Goal: Task Accomplishment & Management: Complete application form

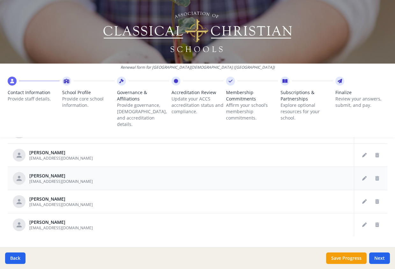
scroll to position [366, 0]
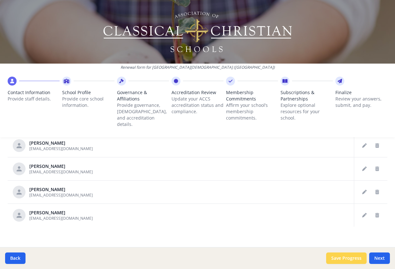
click at [335, 258] on button "Save Progress" at bounding box center [346, 258] width 40 height 11
click at [382, 258] on button "Next" at bounding box center [379, 258] width 21 height 11
type input "[PHONE_NUMBER]"
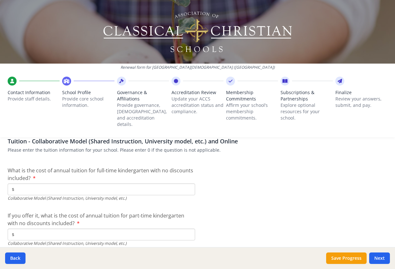
scroll to position [2022, 0]
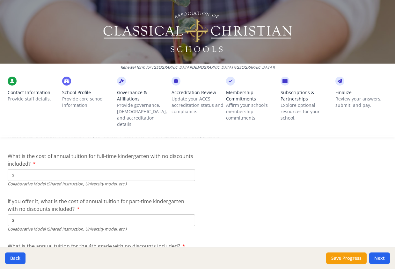
type input "$0"
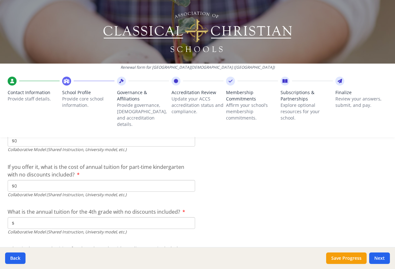
scroll to position [2054, 0]
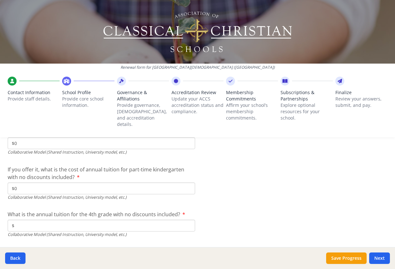
type input "$0"
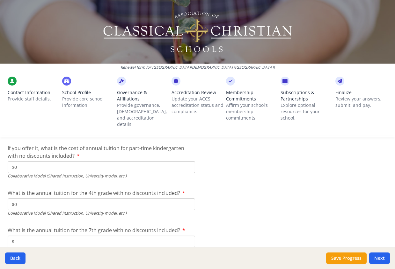
scroll to position [2118, 0]
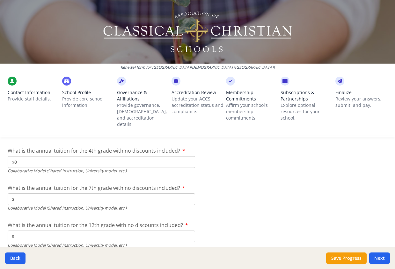
type input "$0"
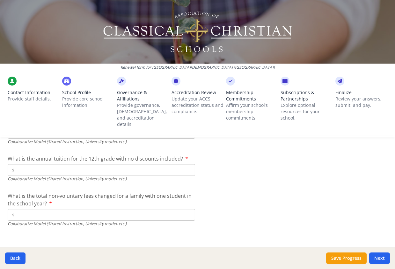
scroll to position [2185, 0]
type input "$0"
drag, startPoint x: 16, startPoint y: 163, endPoint x: 24, endPoint y: 165, distance: 8.8
type input "$0"
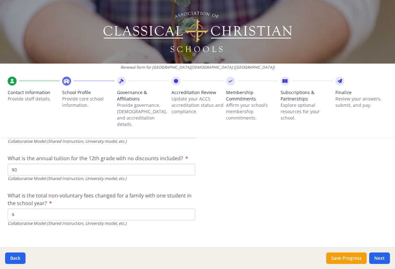
click at [18, 211] on input "$" at bounding box center [101, 215] width 187 height 12
type input "$0"
click at [352, 258] on button "Save Progress" at bounding box center [346, 258] width 40 height 11
type input "[PHONE_NUMBER]"
type input "10800"
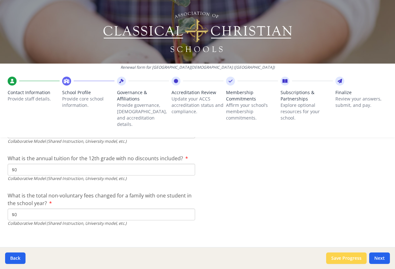
type input "0"
type input "11500"
type input "12600"
type input "13500"
type input "925"
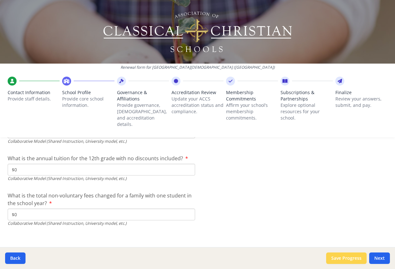
click at [351, 257] on button "Save Progress" at bounding box center [346, 258] width 40 height 11
click at [376, 255] on button "Next" at bounding box center [379, 258] width 21 height 11
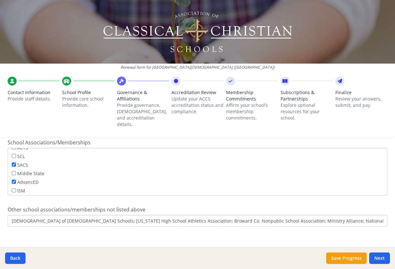
scroll to position [51, 0]
click at [342, 257] on button "Save Progress" at bounding box center [346, 258] width 40 height 11
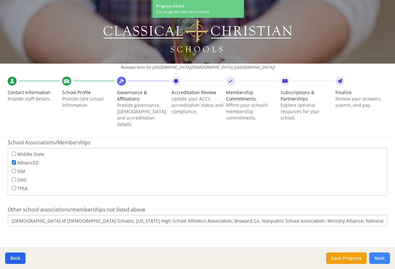
click at [380, 255] on button "Next" at bounding box center [379, 258] width 21 height 11
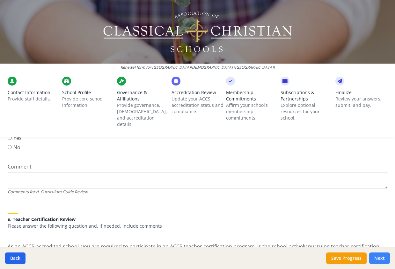
click at [380, 259] on button "Next" at bounding box center [379, 258] width 21 height 11
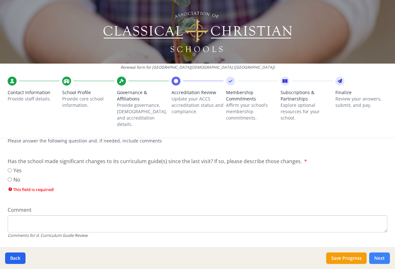
scroll to position [518, 0]
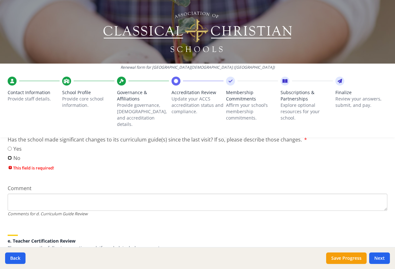
click at [9, 156] on input "No" at bounding box center [10, 158] width 4 height 4
radio input "true"
click at [9, 156] on input "No" at bounding box center [10, 158] width 4 height 4
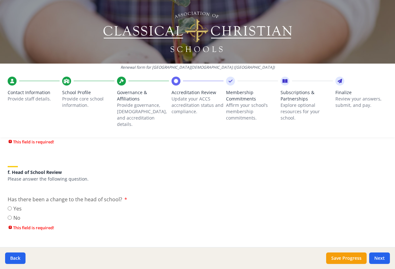
scroll to position [677, 0]
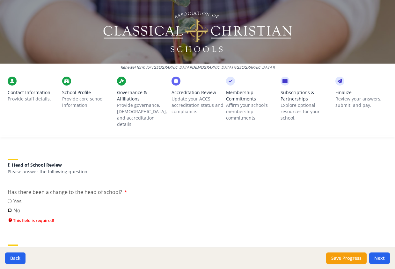
click at [9, 209] on input "No" at bounding box center [10, 211] width 4 height 4
radio input "true"
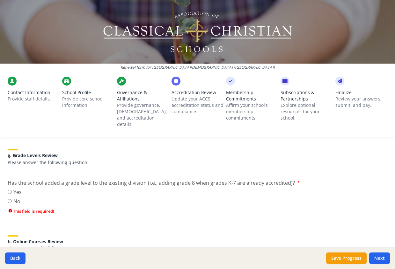
scroll to position [772, 0]
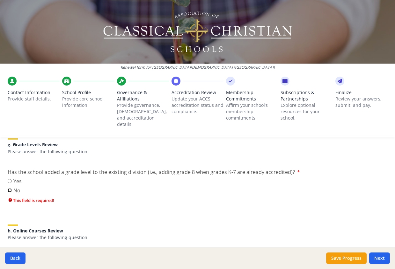
click at [9, 189] on input "No" at bounding box center [10, 191] width 4 height 4
radio input "true"
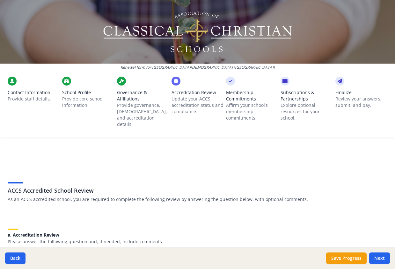
scroll to position [0, 0]
click at [12, 253] on div "Back Save Progress Next" at bounding box center [197, 259] width 395 height 22
click at [15, 257] on button "Back" at bounding box center [15, 258] width 20 height 11
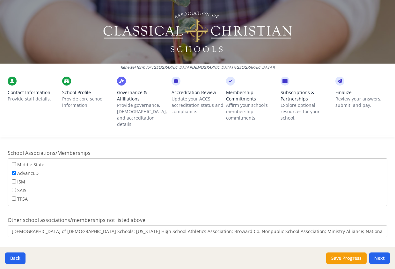
scroll to position [496, 0]
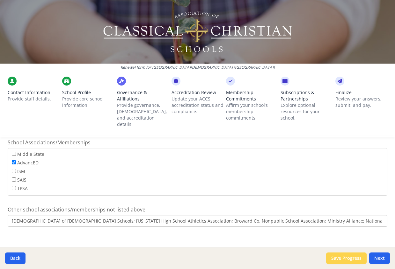
click at [350, 257] on button "Save Progress" at bounding box center [346, 258] width 40 height 11
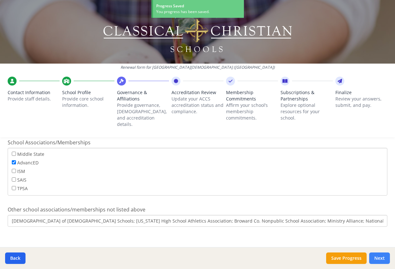
click at [382, 256] on button "Next" at bounding box center [379, 258] width 21 height 11
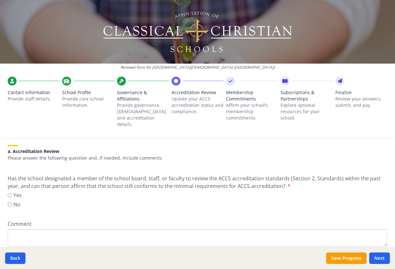
scroll to position [96, 0]
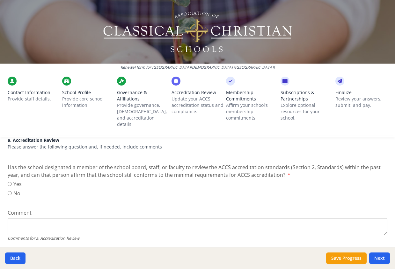
click at [369, 253] on button "Next" at bounding box center [379, 258] width 21 height 11
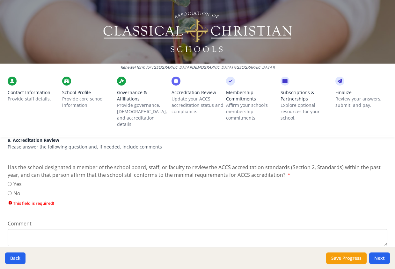
click at [369, 253] on button "Next" at bounding box center [379, 258] width 21 height 11
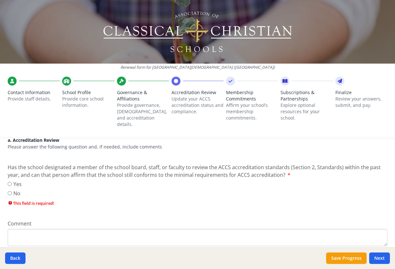
click at [369, 253] on button "Next" at bounding box center [379, 258] width 21 height 11
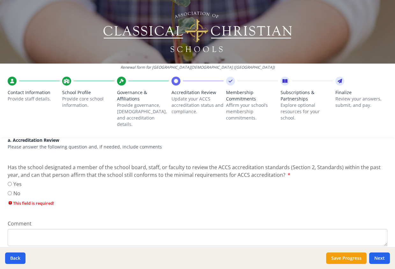
click at [369, 253] on button "Next" at bounding box center [379, 258] width 21 height 11
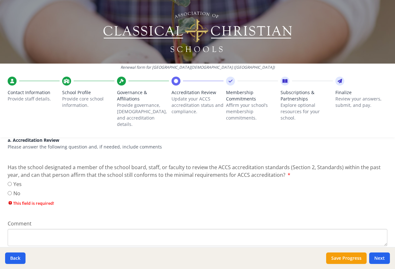
click at [369, 253] on button "Next" at bounding box center [379, 258] width 21 height 11
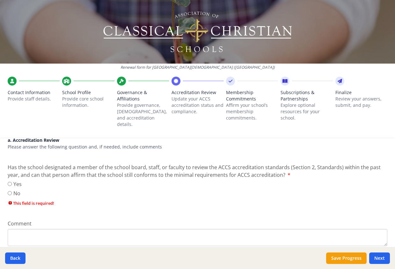
click at [369, 253] on button "Next" at bounding box center [379, 258] width 21 height 11
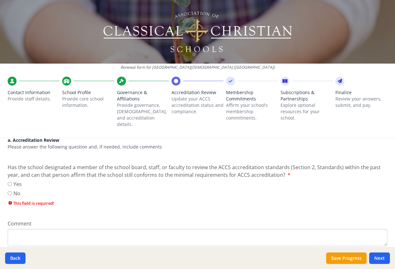
click at [369, 253] on button "Next" at bounding box center [379, 258] width 21 height 11
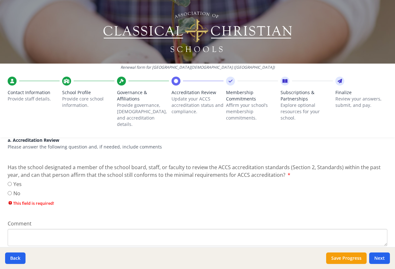
click at [369, 253] on button "Next" at bounding box center [379, 258] width 21 height 11
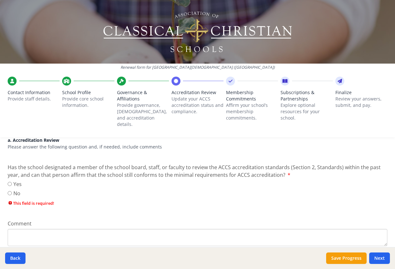
click at [369, 253] on button "Next" at bounding box center [379, 258] width 21 height 11
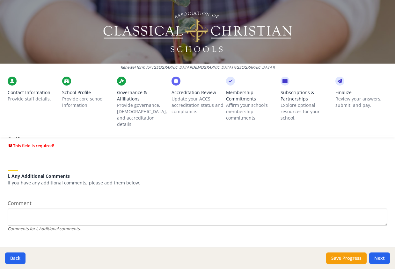
scroll to position [908, 0]
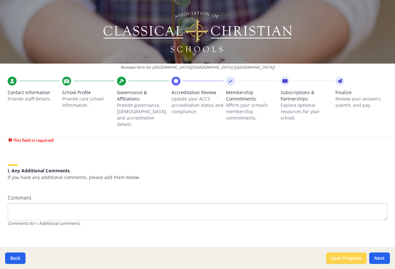
click at [341, 258] on button "Save Progress" at bounding box center [346, 258] width 40 height 11
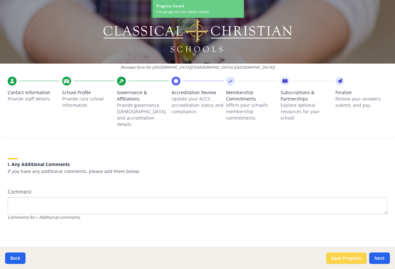
scroll to position [853, 0]
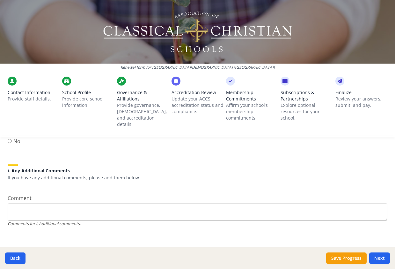
click at [241, 101] on span "Membership Commitments" at bounding box center [252, 96] width 52 height 13
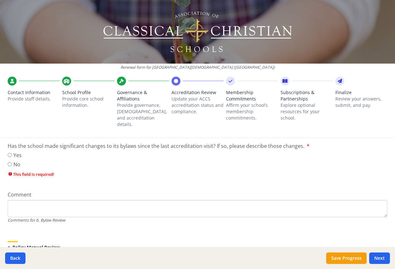
scroll to position [253, 0]
click at [239, 102] on p "Affirm your school’s membership commitments." at bounding box center [252, 111] width 52 height 19
click at [290, 100] on span "Subscriptions & Partnerships" at bounding box center [306, 96] width 52 height 13
click at [282, 81] on icon at bounding box center [284, 81] width 5 height 6
click at [283, 78] on icon at bounding box center [284, 81] width 5 height 6
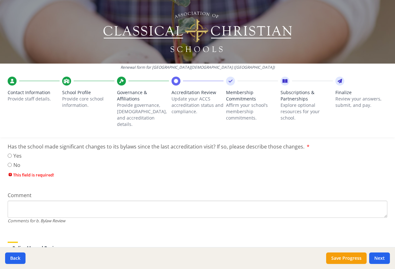
click at [230, 81] on div at bounding box center [230, 81] width 9 height 9
click at [228, 78] on icon at bounding box center [230, 81] width 4 height 6
click at [347, 257] on button "Save Progress" at bounding box center [346, 258] width 40 height 11
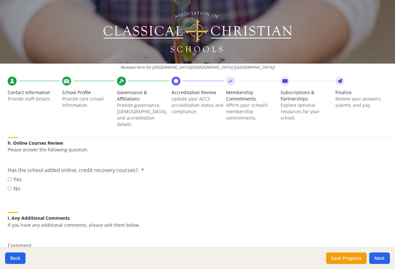
scroll to position [853, 0]
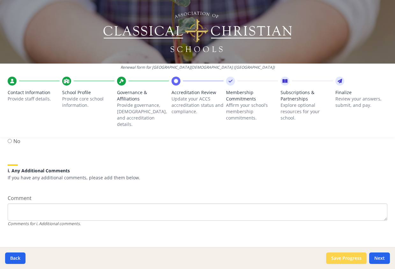
click at [336, 257] on button "Save Progress" at bounding box center [346, 258] width 40 height 11
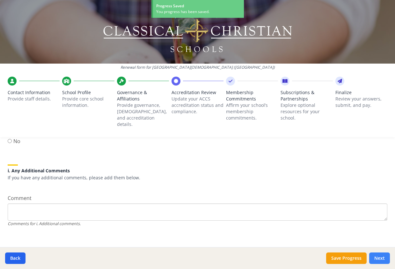
click at [379, 257] on button "Next" at bounding box center [379, 258] width 21 height 11
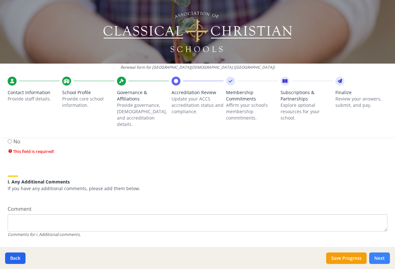
click at [379, 257] on button "Next" at bounding box center [379, 258] width 21 height 11
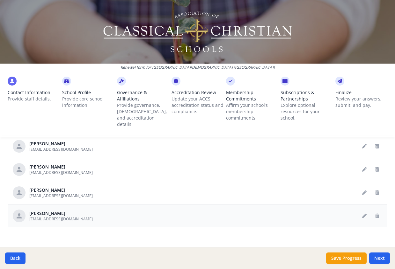
scroll to position [366, 0]
click at [337, 255] on button "Save Progress" at bounding box center [346, 258] width 40 height 11
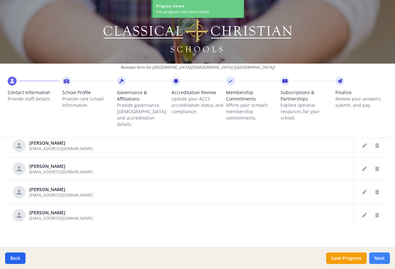
click at [376, 258] on button "Next" at bounding box center [379, 258] width 21 height 11
type input "[PHONE_NUMBER]"
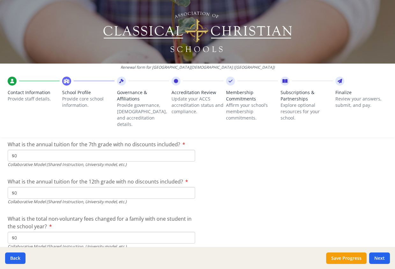
scroll to position [2185, 0]
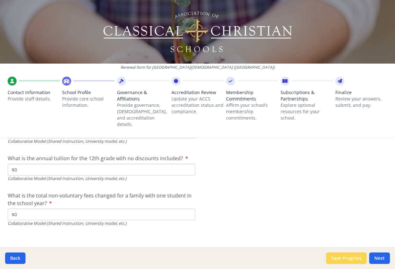
click at [341, 255] on button "Save Progress" at bounding box center [346, 258] width 40 height 11
type input "[PHONE_NUMBER]"
type input "10800"
type input "0"
type input "11500"
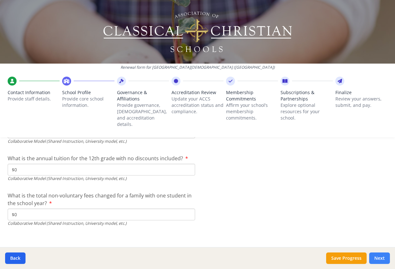
type input "12600"
type input "13500"
type input "925"
type input "0"
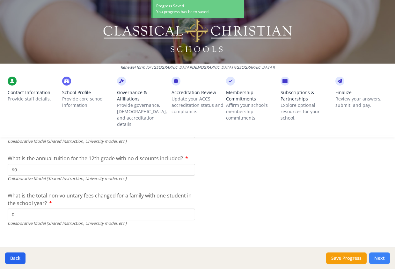
click at [381, 256] on button "Next" at bounding box center [379, 258] width 21 height 11
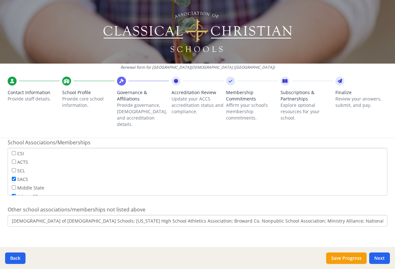
scroll to position [51, 0]
click at [349, 257] on button "Save Progress" at bounding box center [346, 258] width 40 height 11
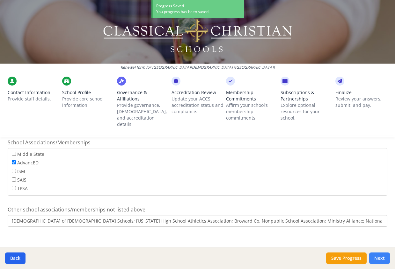
click at [380, 257] on button "Next" at bounding box center [379, 258] width 21 height 11
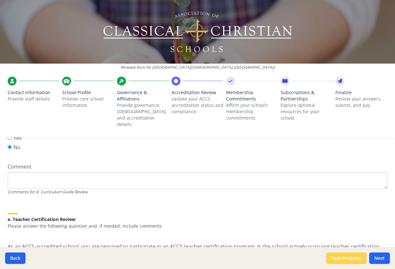
click at [346, 257] on button "Save Progress" at bounding box center [346, 258] width 40 height 11
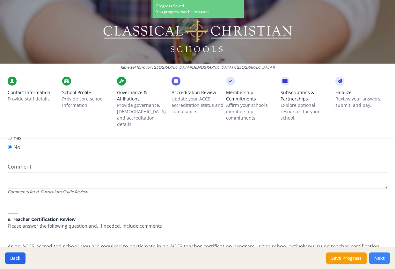
click at [379, 255] on button "Next" at bounding box center [379, 258] width 21 height 11
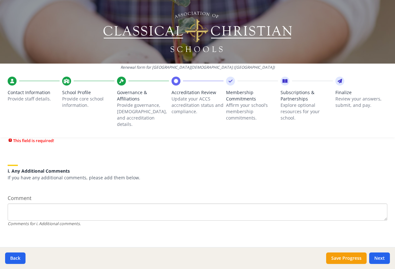
scroll to position [908, 0]
click at [348, 255] on button "Save Progress" at bounding box center [346, 258] width 40 height 11
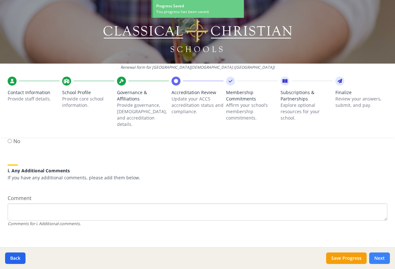
click at [379, 255] on button "Next" at bounding box center [379, 258] width 21 height 11
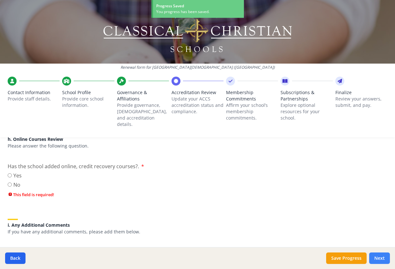
scroll to position [897, 0]
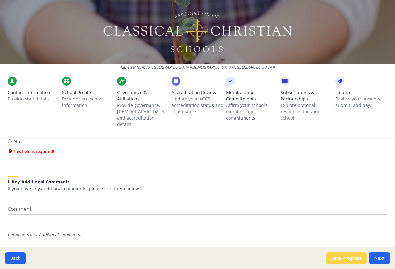
click at [352, 259] on button "Save Progress" at bounding box center [346, 258] width 40 height 11
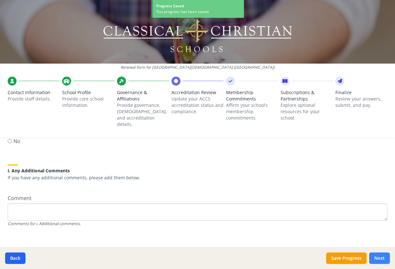
click at [377, 258] on button "Next" at bounding box center [379, 258] width 21 height 11
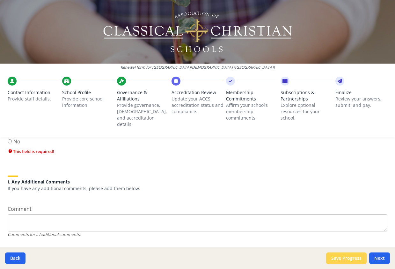
click at [347, 257] on button "Save Progress" at bounding box center [346, 258] width 40 height 11
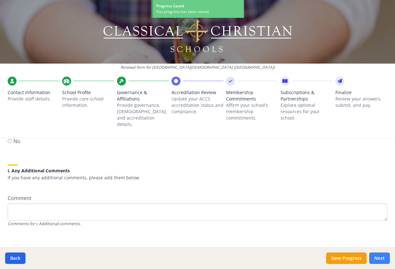
click at [372, 258] on button "Next" at bounding box center [379, 258] width 21 height 11
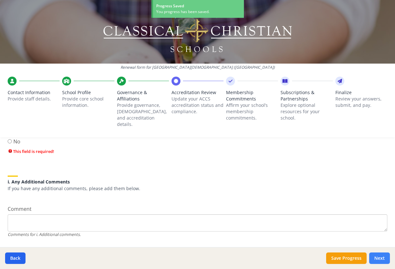
click at [372, 258] on button "Next" at bounding box center [379, 258] width 21 height 11
click at [375, 259] on button "Next" at bounding box center [379, 258] width 21 height 11
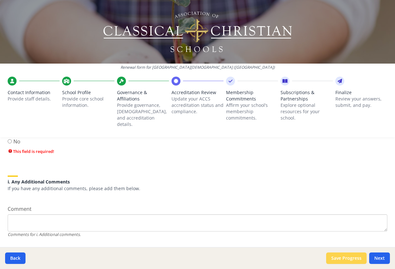
click at [346, 257] on button "Save Progress" at bounding box center [346, 258] width 40 height 11
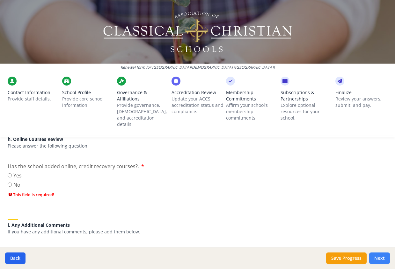
click at [378, 257] on button "Next" at bounding box center [379, 258] width 21 height 11
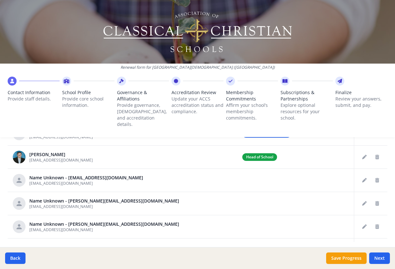
scroll to position [366, 0]
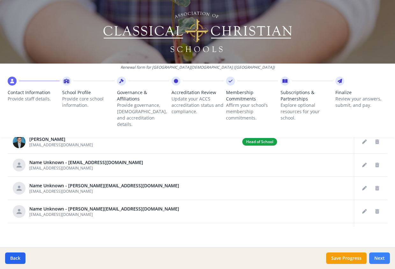
click at [376, 257] on button "Next" at bounding box center [379, 258] width 21 height 11
type input "[PHONE_NUMBER]"
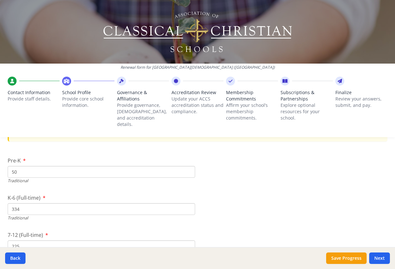
scroll to position [1385, 0]
drag, startPoint x: 210, startPoint y: 182, endPoint x: 179, endPoint y: 224, distance: 52.3
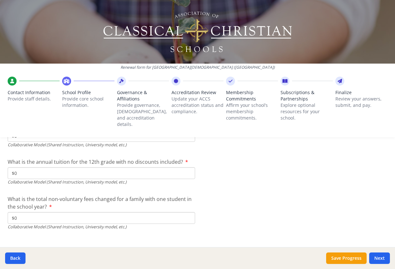
scroll to position [2185, 0]
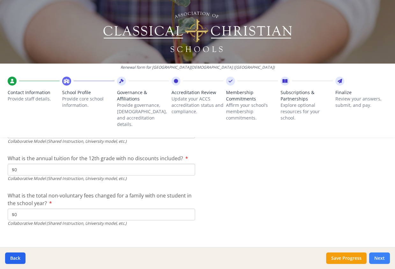
click at [374, 255] on button "Next" at bounding box center [379, 258] width 21 height 11
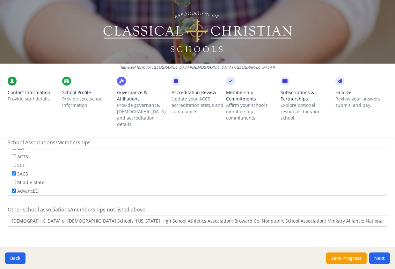
scroll to position [51, 0]
click at [379, 258] on button "Next" at bounding box center [379, 258] width 21 height 11
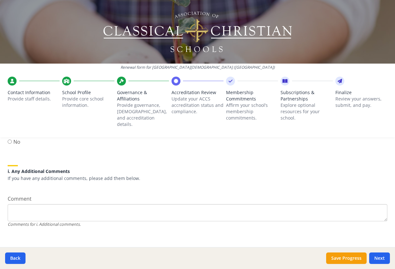
scroll to position [853, 0]
click at [378, 255] on button "Next" at bounding box center [379, 258] width 21 height 11
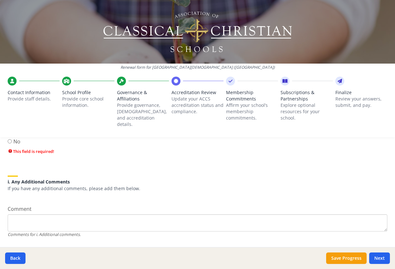
scroll to position [908, 0]
